Goal: Information Seeking & Learning: Find specific fact

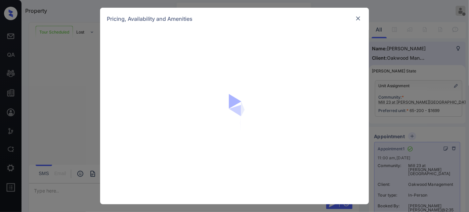
scroll to position [1707, 0]
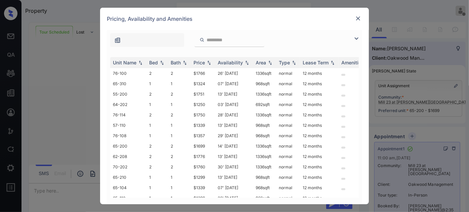
click at [358, 17] on img at bounding box center [358, 18] width 7 height 7
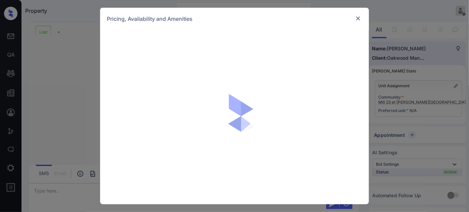
scroll to position [169, 0]
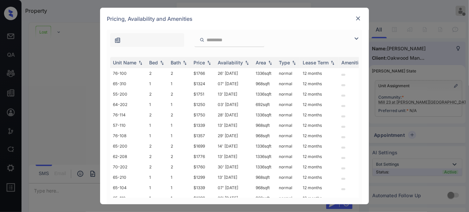
click at [358, 17] on img at bounding box center [358, 18] width 7 height 7
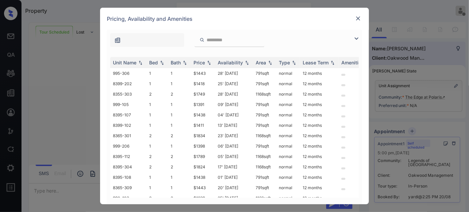
click at [426, 53] on div "**********" at bounding box center [234, 106] width 469 height 212
click at [358, 16] on img at bounding box center [358, 18] width 7 height 7
